Goal: Transaction & Acquisition: Purchase product/service

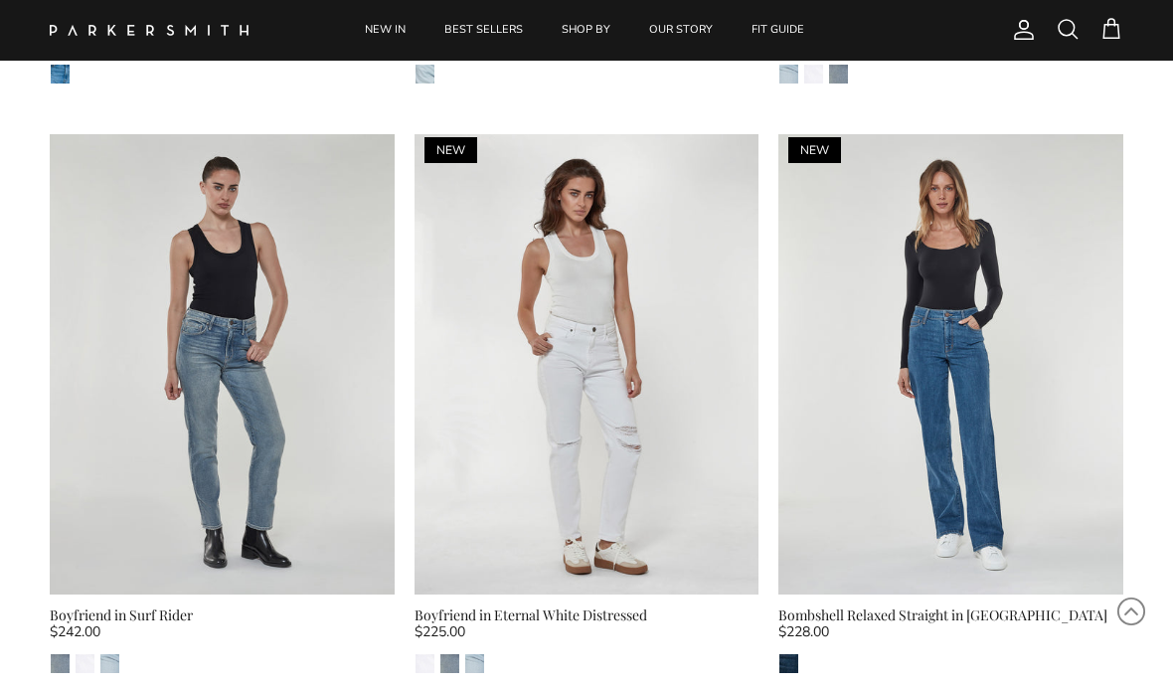
scroll to position [1237, 0]
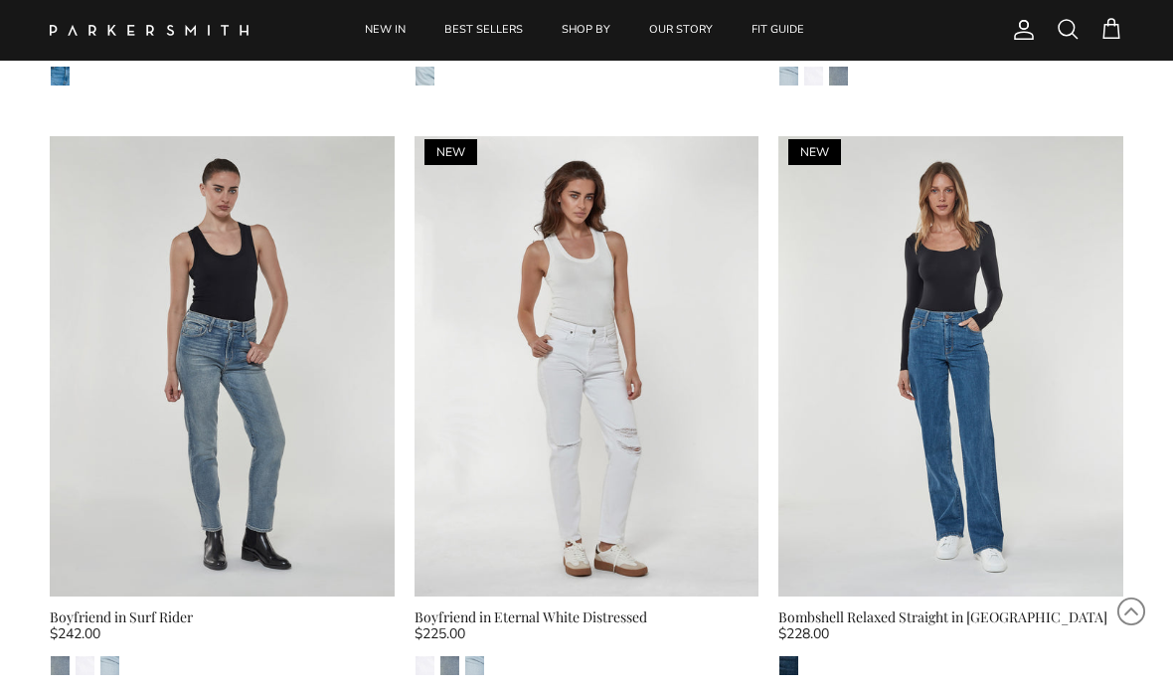
click at [897, 621] on div "Bombshell Relaxed Straight in [GEOGRAPHIC_DATA]" at bounding box center [951, 618] width 345 height 22
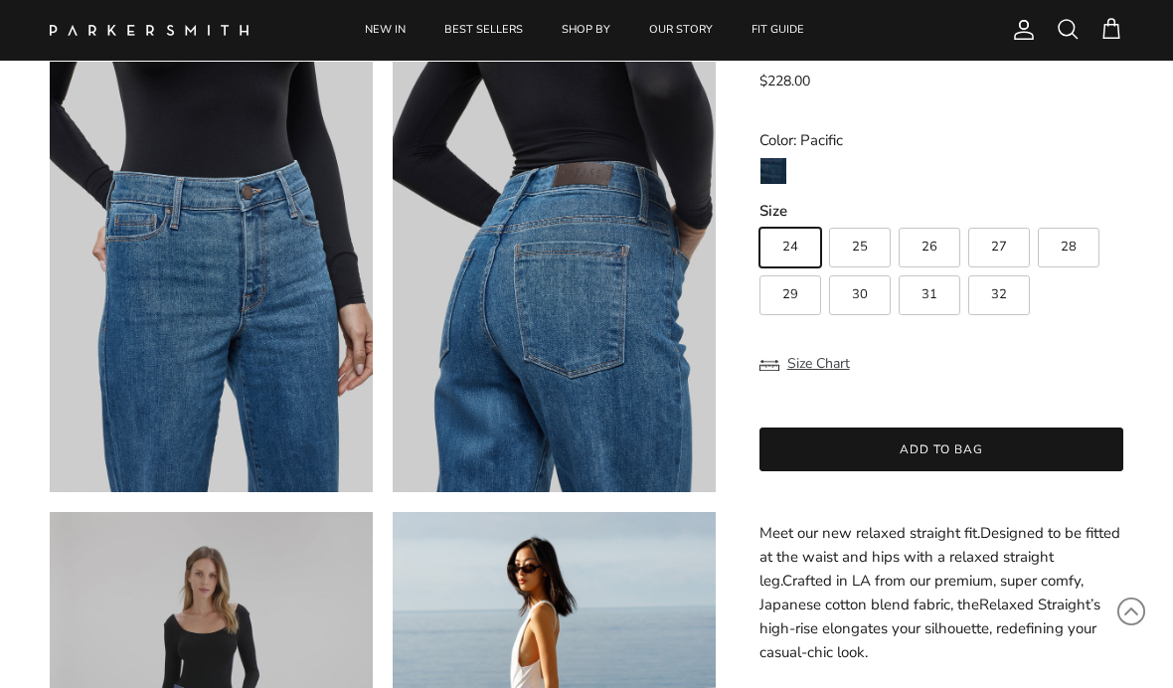
scroll to position [1014, 0]
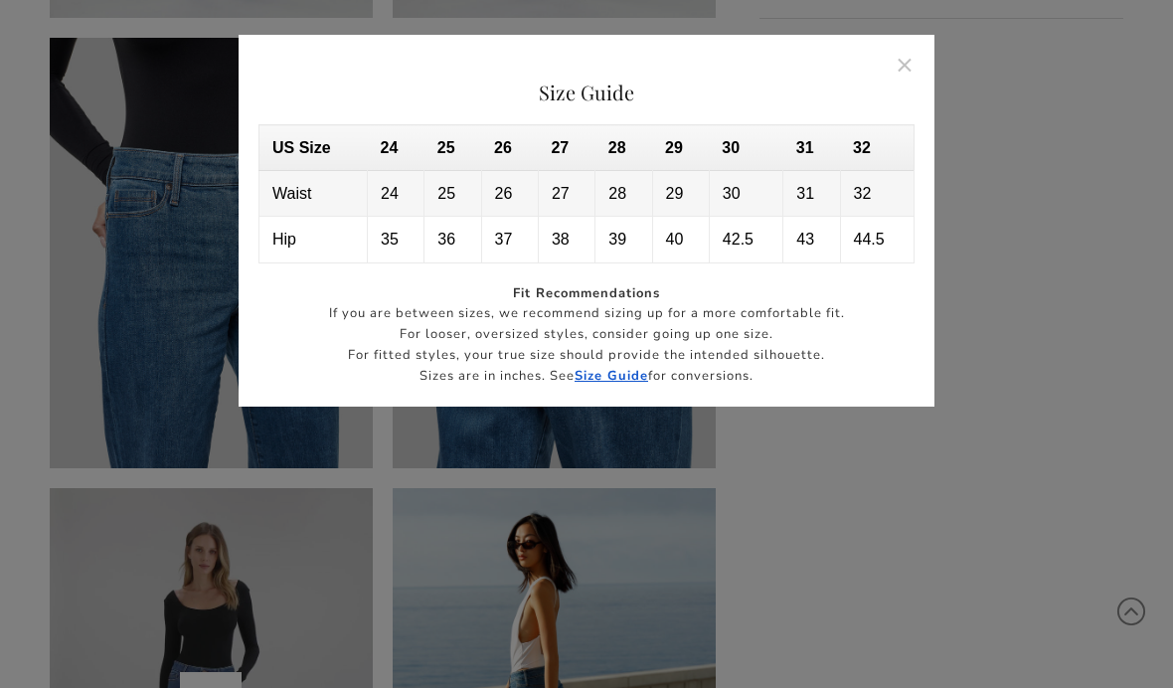
click at [919, 59] on button "Close" at bounding box center [906, 65] width 46 height 46
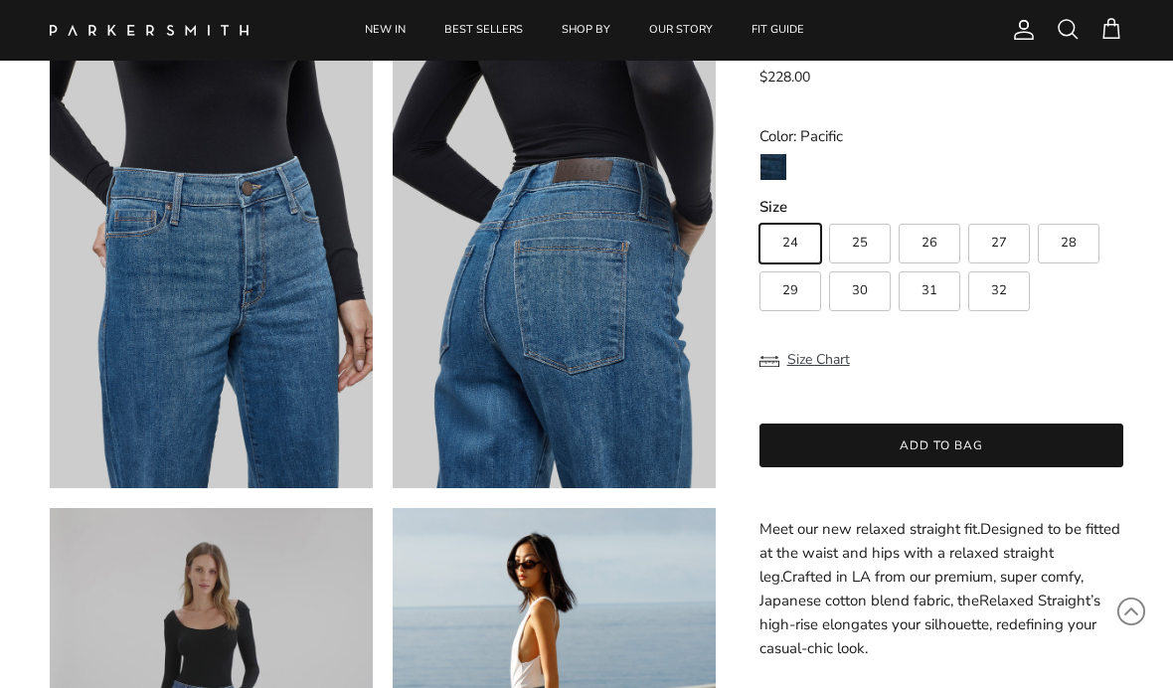
click at [989, 243] on label "27" at bounding box center [1000, 244] width 62 height 40
click at [760, 216] on input "27" at bounding box center [759, 215] width 1 height 1
radio input "true"
click at [959, 439] on button "Add to bag" at bounding box center [942, 447] width 364 height 44
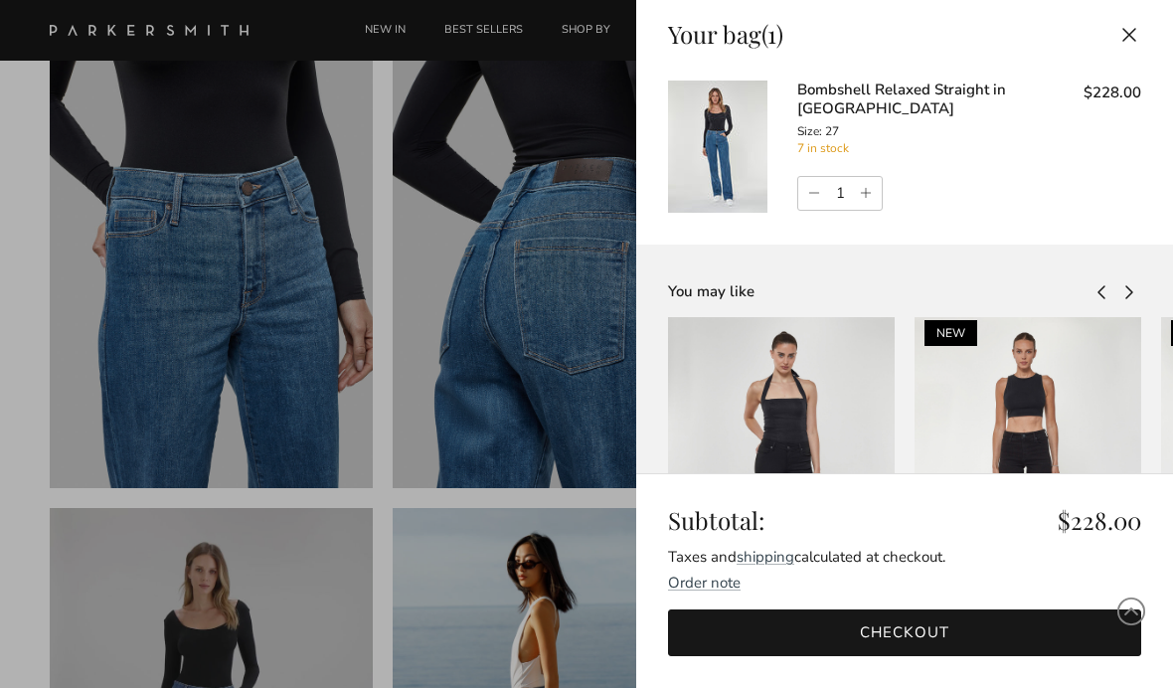
click at [925, 610] on link "Checkout" at bounding box center [904, 633] width 473 height 47
